Goal: Complete application form

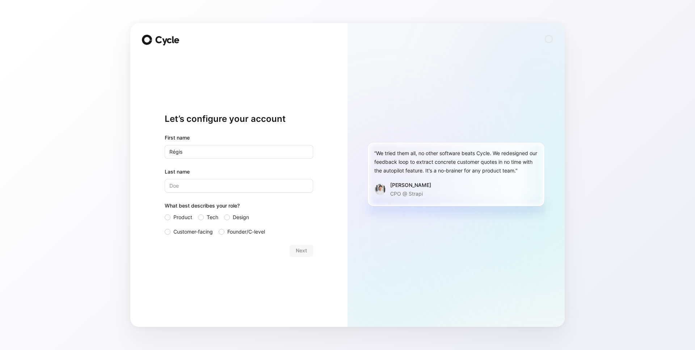
type input "Régis"
type input "Bamba"
click at [189, 217] on span "Product" at bounding box center [182, 217] width 19 height 9
click at [165, 213] on input "Product" at bounding box center [165, 213] width 0 height 0
click at [257, 236] on span "Founder/C-level" at bounding box center [246, 232] width 38 height 9
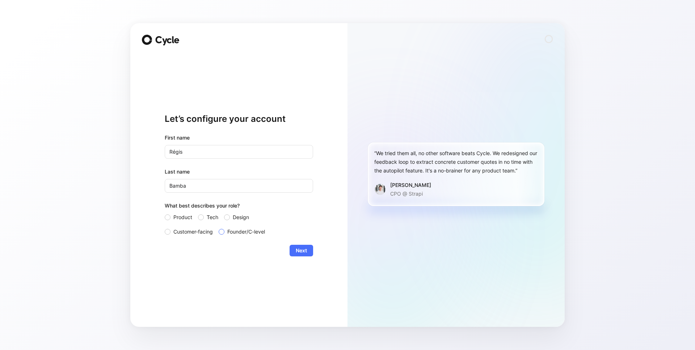
click at [219, 228] on input "Founder/C-level" at bounding box center [219, 228] width 0 height 0
click at [291, 249] on button "Next" at bounding box center [302, 251] width 24 height 12
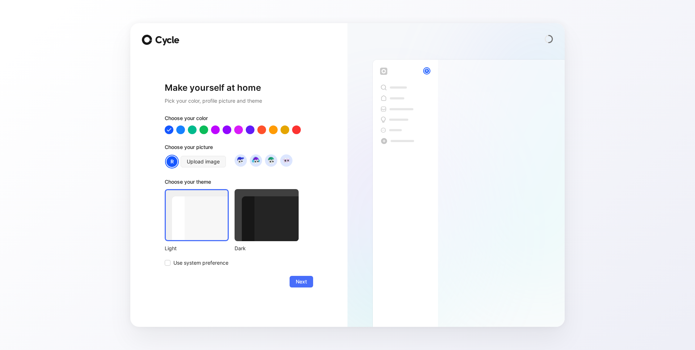
drag, startPoint x: 281, startPoint y: 229, endPoint x: 276, endPoint y: 228, distance: 4.5
click at [281, 228] on div at bounding box center [267, 215] width 64 height 52
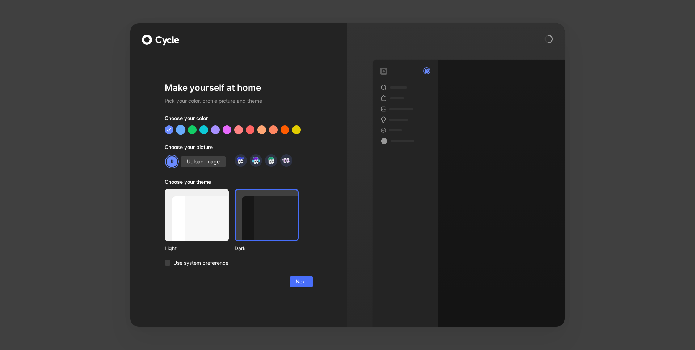
click at [180, 131] on div at bounding box center [180, 129] width 9 height 9
click at [311, 282] on button "Next" at bounding box center [302, 282] width 24 height 12
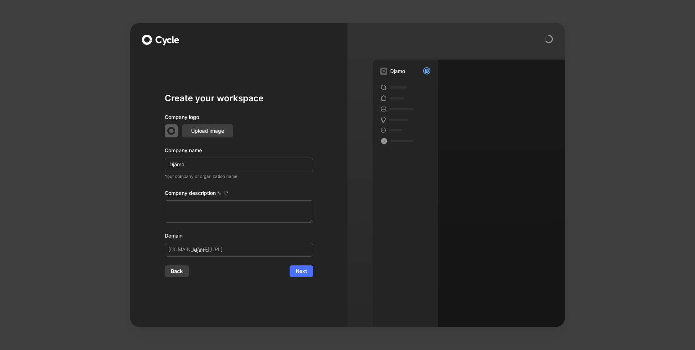
type textarea "Djamo is a fintech company founded in [DATE] and based in [GEOGRAPHIC_DATA], [G…"
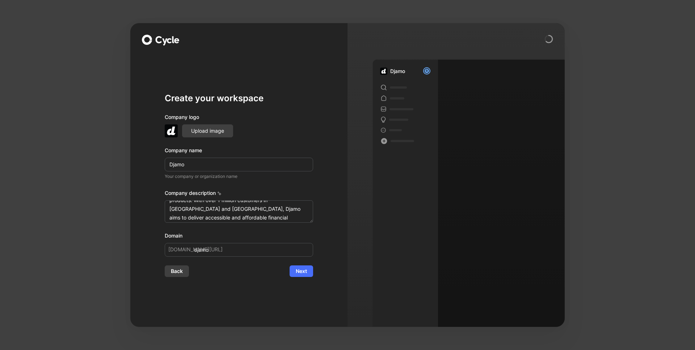
scroll to position [139, 0]
click at [305, 270] on span "Next" at bounding box center [301, 271] width 11 height 9
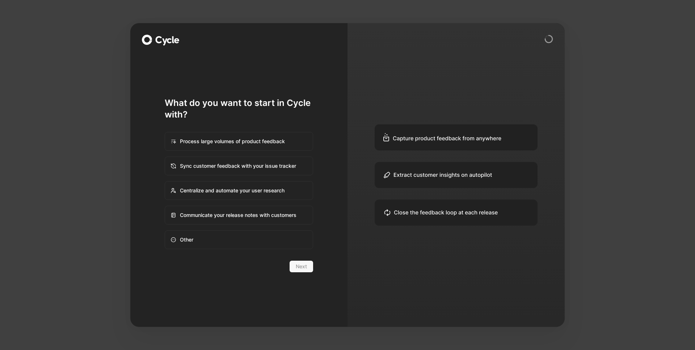
click at [248, 142] on div "Process large volumes of product feedback" at bounding box center [238, 141] width 147 height 17
click at [165, 133] on input "Process large volumes of product feedback" at bounding box center [165, 133] width 0 height 0
radio input "true"
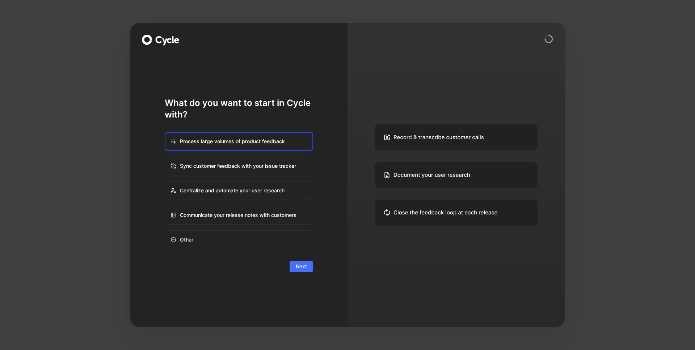
click at [221, 169] on div "Sync customer feedback with your issue tracker" at bounding box center [238, 165] width 147 height 17
click at [165, 157] on input "Sync customer feedback with your issue tracker" at bounding box center [165, 157] width 0 height 0
radio input "true"
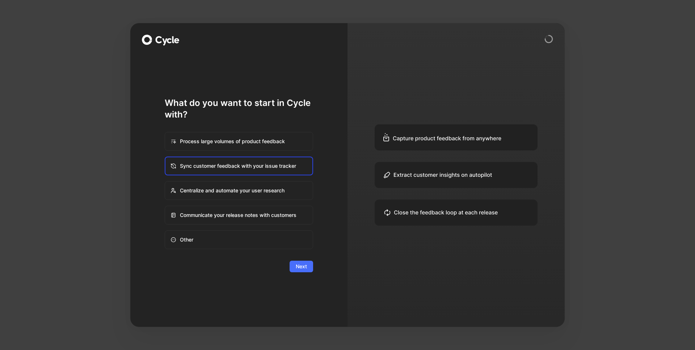
click at [242, 146] on div "Process large volumes of product feedback" at bounding box center [238, 141] width 147 height 17
click at [165, 133] on input "Process large volumes of product feedback" at bounding box center [165, 133] width 0 height 0
radio input "true"
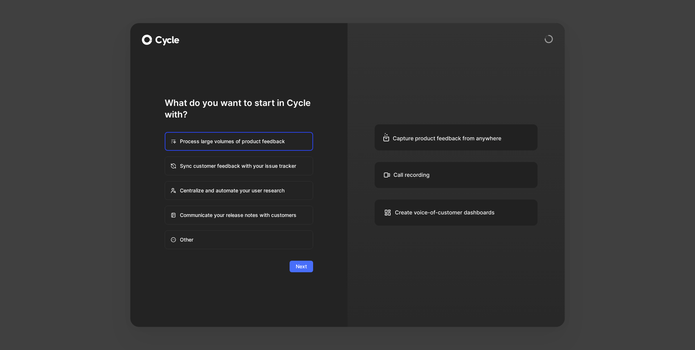
click at [248, 189] on div "Centralize and automate your user research" at bounding box center [238, 190] width 147 height 17
click at [165, 182] on input "Centralize and automate your user research" at bounding box center [165, 182] width 0 height 0
radio input "true"
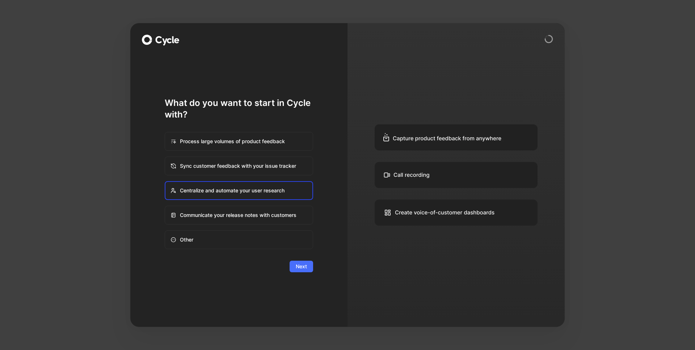
drag, startPoint x: 433, startPoint y: 213, endPoint x: 411, endPoint y: 215, distance: 22.5
click at [433, 213] on img at bounding box center [456, 175] width 217 height 304
click at [298, 267] on span "Next" at bounding box center [301, 266] width 11 height 9
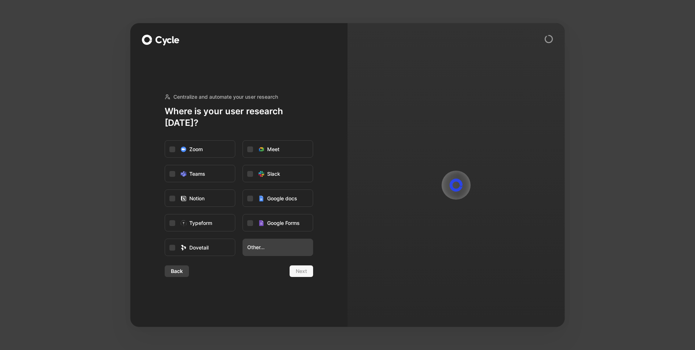
click at [266, 243] on span "Other..." at bounding box center [277, 247] width 61 height 9
type input "i"
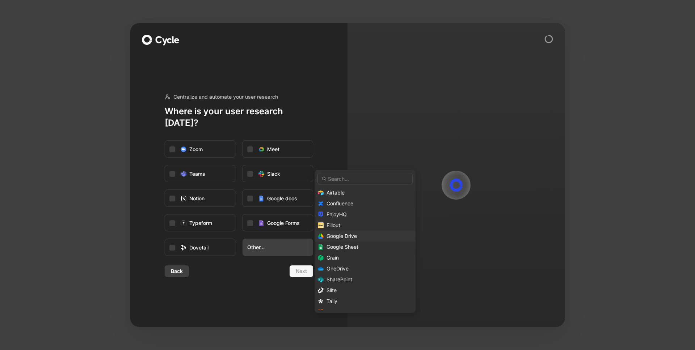
scroll to position [8, 0]
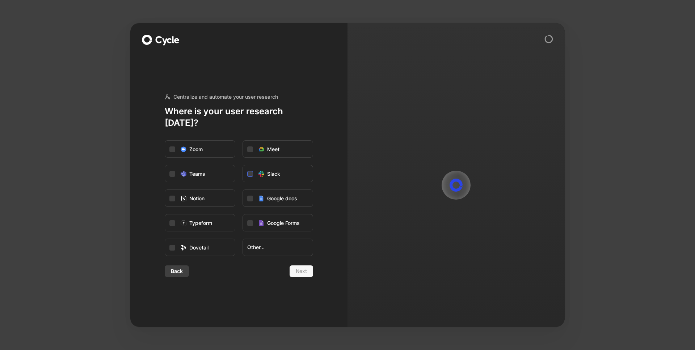
click at [254, 172] on label "Slack" at bounding box center [278, 173] width 70 height 17
click at [243, 165] on input "Slack" at bounding box center [243, 165] width 0 height 0
click at [254, 173] on label "Slack" at bounding box center [278, 173] width 70 height 17
click at [243, 165] on input "Slack" at bounding box center [243, 165] width 0 height 0
click at [254, 172] on label "Slack" at bounding box center [278, 173] width 70 height 17
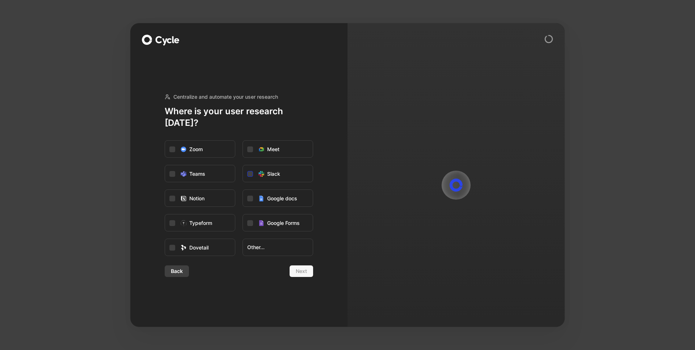
click at [243, 165] on input "Slack" at bounding box center [243, 165] width 0 height 0
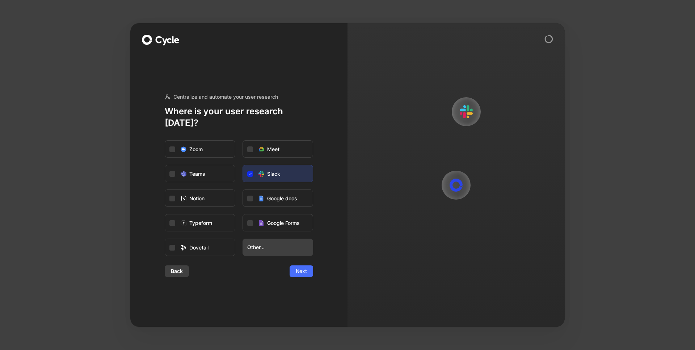
click at [263, 243] on span "Other..." at bounding box center [277, 247] width 61 height 9
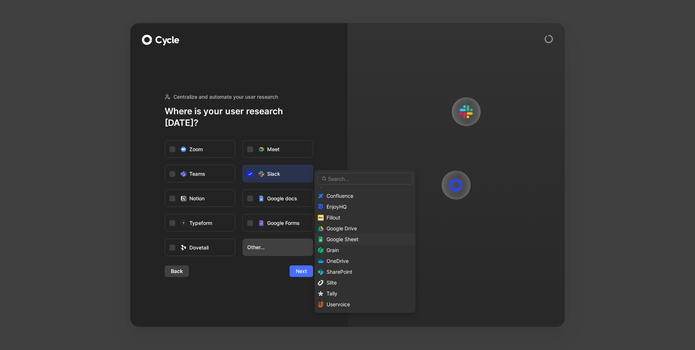
click at [358, 240] on span "Google Sheet" at bounding box center [343, 239] width 32 height 6
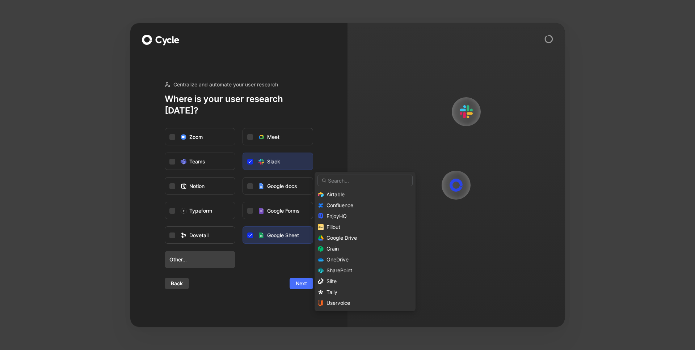
scroll to position [0, 0]
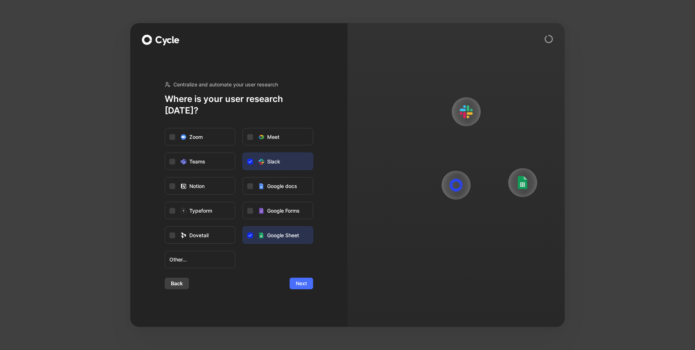
click at [311, 283] on button "Next" at bounding box center [302, 284] width 24 height 12
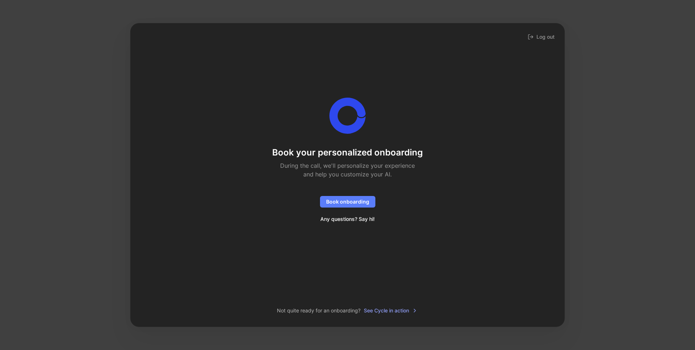
click at [353, 203] on span "Book onboarding" at bounding box center [347, 202] width 43 height 9
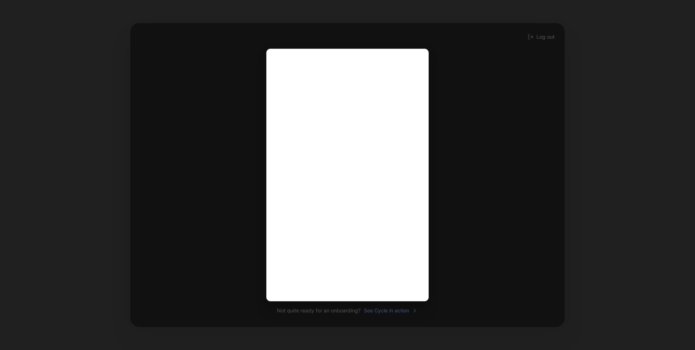
scroll to position [1, 0]
click at [523, 112] on div at bounding box center [347, 175] width 695 height 350
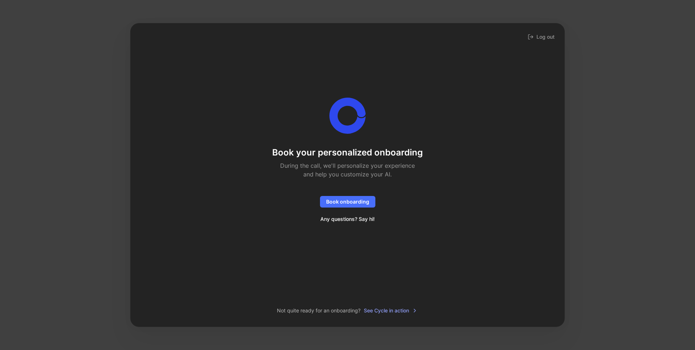
drag, startPoint x: 329, startPoint y: 199, endPoint x: 459, endPoint y: 298, distance: 163.6
click at [450, 296] on div "Book your personalized onboarding During the call, we'll personalize your exper…" at bounding box center [347, 171] width 411 height 272
click at [390, 310] on span "See Cycle in action" at bounding box center [391, 311] width 54 height 9
click at [548, 310] on img at bounding box center [547, 309] width 17 height 17
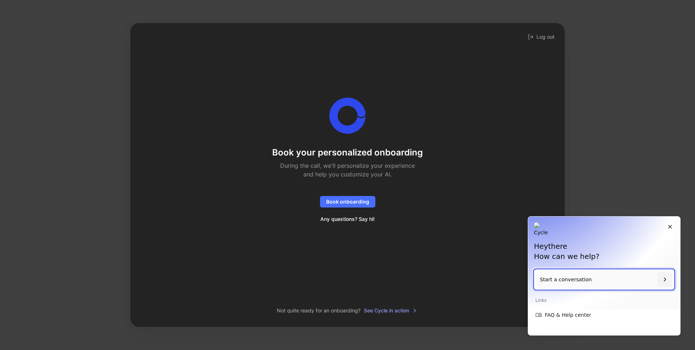
click at [562, 281] on p "Start a conversation" at bounding box center [597, 280] width 115 height 21
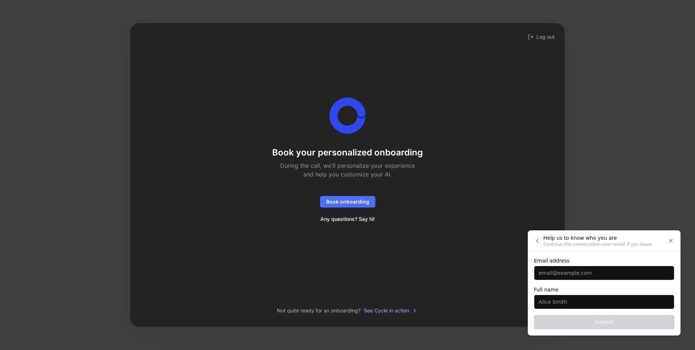
click at [541, 274] on input "Email address" at bounding box center [604, 273] width 140 height 14
type input "[EMAIL_ADDRESS][DOMAIN_NAME]"
click at [572, 299] on input "Full name" at bounding box center [604, 302] width 140 height 14
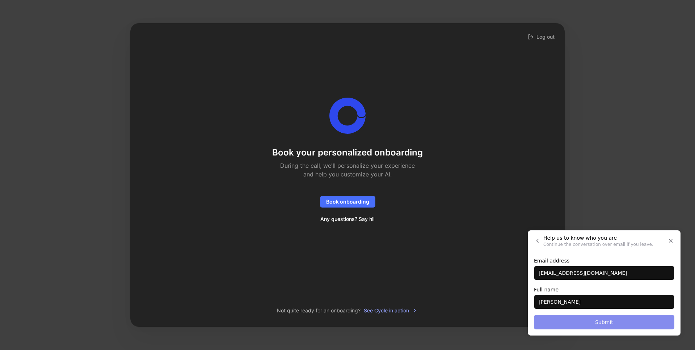
type input "[PERSON_NAME]"
click at [583, 325] on button "Submit" at bounding box center [604, 322] width 140 height 14
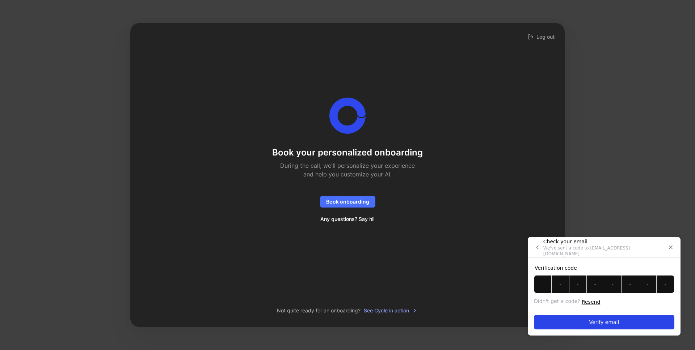
paste input "X"
type input "X"
type input "W"
type input "1"
type input "C"
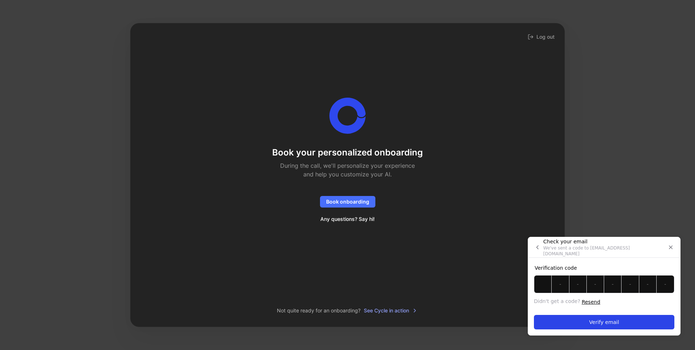
type input "Q"
type input "B"
type input "Y"
type input "K"
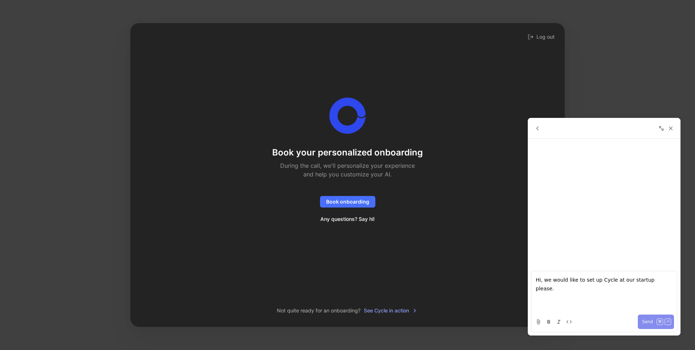
click at [645, 326] on span "Send" at bounding box center [647, 322] width 11 height 9
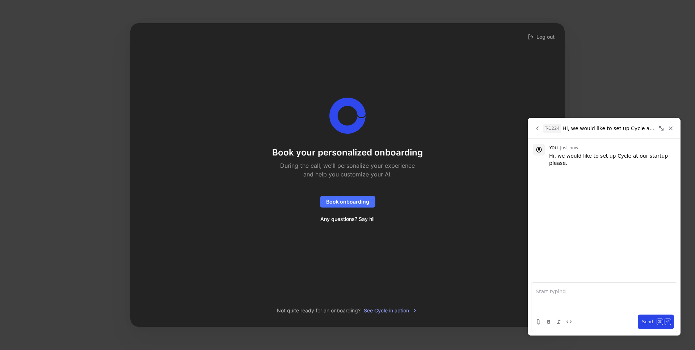
drag, startPoint x: 672, startPoint y: 129, endPoint x: 299, endPoint y: 92, distance: 374.7
click at [672, 129] on icon "Close" at bounding box center [671, 128] width 7 height 7
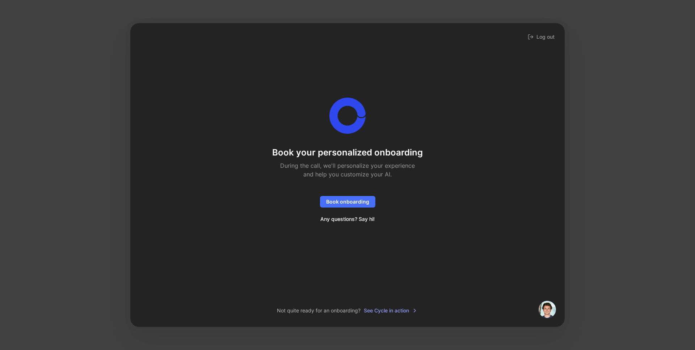
drag, startPoint x: 446, startPoint y: 213, endPoint x: 467, endPoint y: 220, distance: 22.1
click at [449, 214] on div "Book your personalized onboarding During the call, we'll personalize your exper…" at bounding box center [347, 161] width 411 height 127
click at [550, 312] on img at bounding box center [547, 309] width 17 height 17
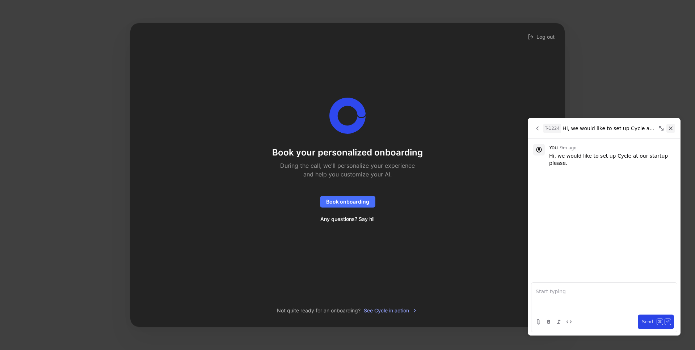
click at [671, 127] on icon "Close" at bounding box center [671, 128] width 7 height 7
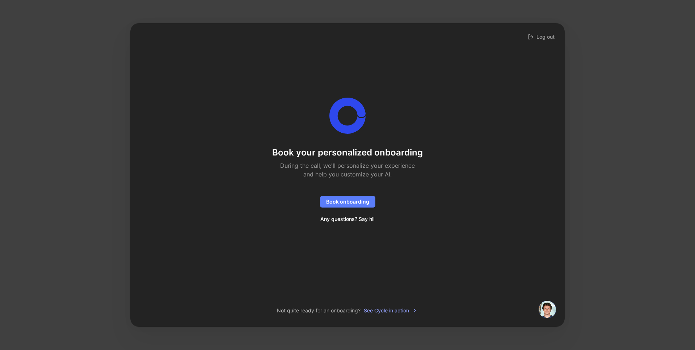
click at [342, 200] on span "Book onboarding" at bounding box center [347, 202] width 43 height 9
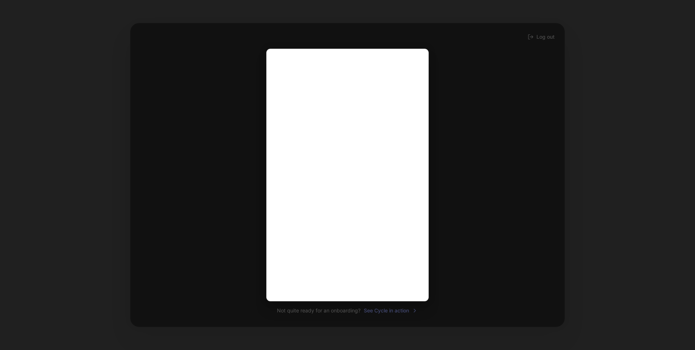
drag, startPoint x: 244, startPoint y: 110, endPoint x: 252, endPoint y: 104, distance: 10.0
click at [245, 110] on div at bounding box center [347, 175] width 695 height 350
